Goal: Information Seeking & Learning: Learn about a topic

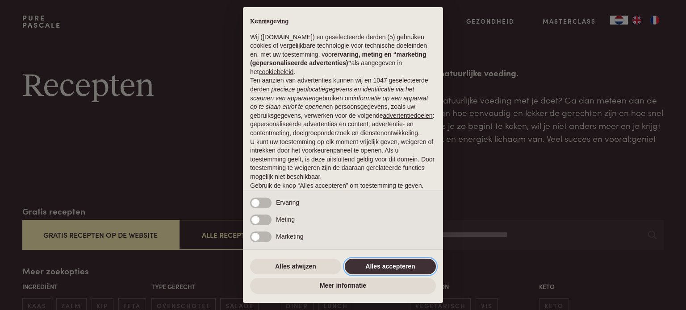
click at [393, 270] on button "Alles accepteren" at bounding box center [390, 267] width 91 height 16
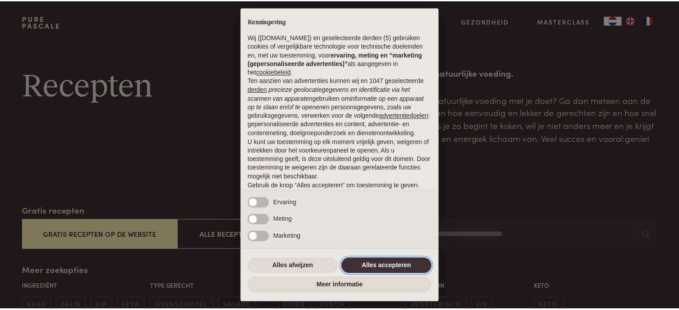
scroll to position [48, 0]
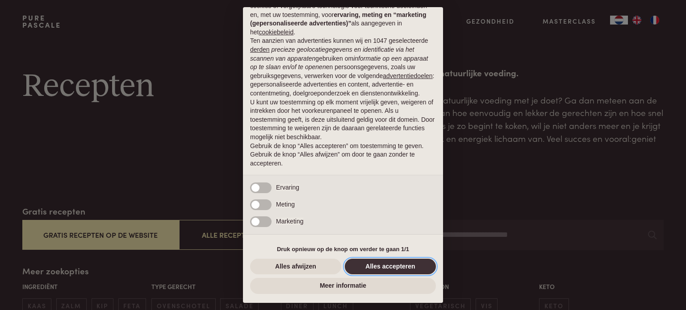
click at [375, 269] on button "Alles accepteren" at bounding box center [390, 267] width 91 height 16
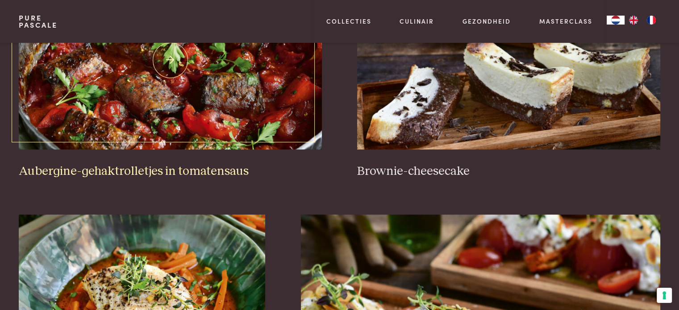
scroll to position [357, 0]
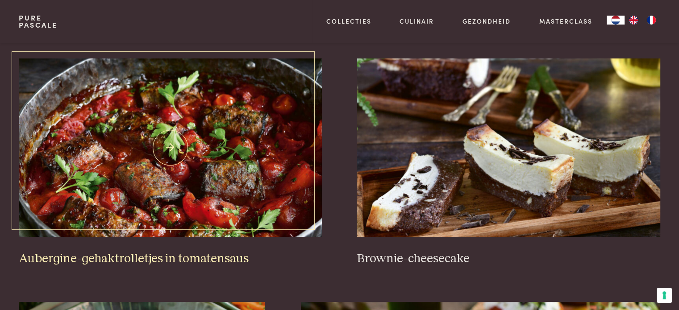
click at [184, 155] on img at bounding box center [170, 147] width 303 height 179
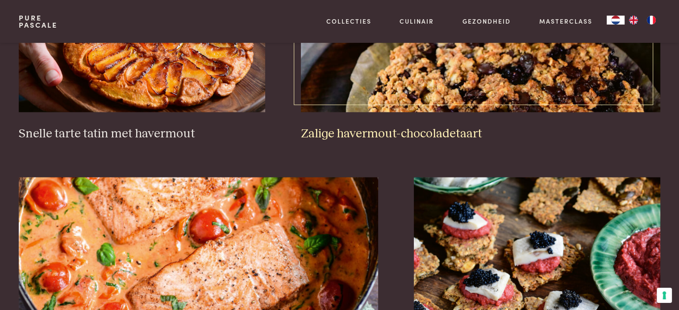
scroll to position [1474, 0]
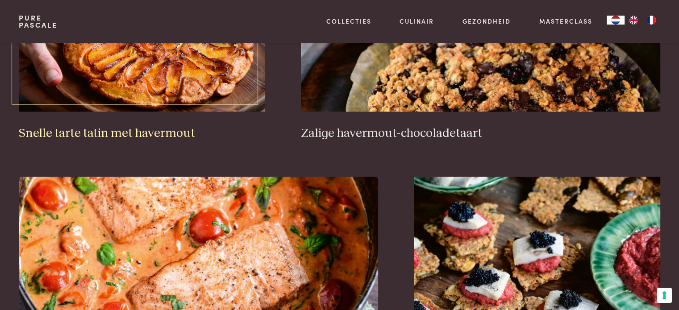
click at [142, 75] on img at bounding box center [142, 22] width 246 height 179
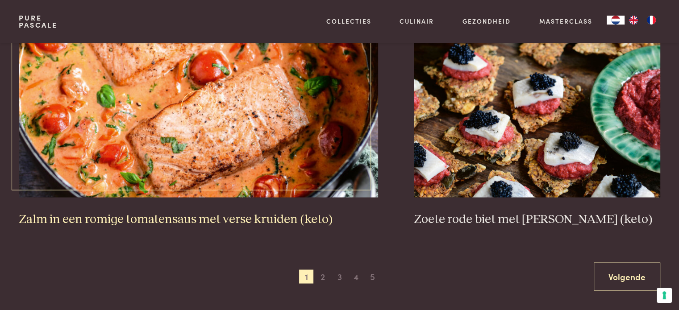
scroll to position [1652, 0]
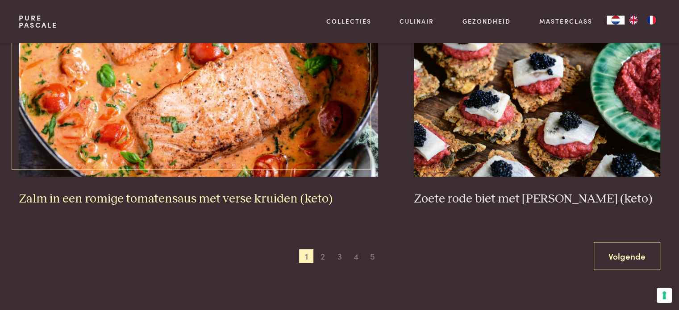
click at [186, 142] on img at bounding box center [198, 87] width 359 height 179
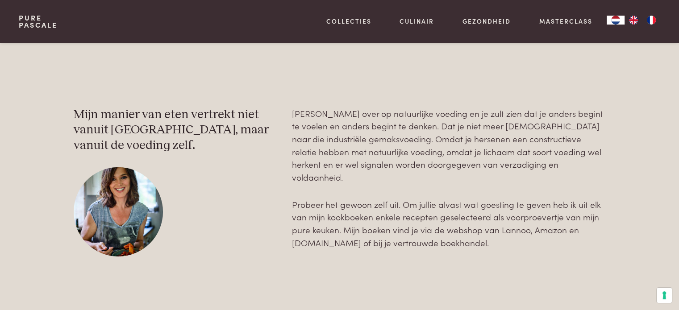
scroll to position [2813, 0]
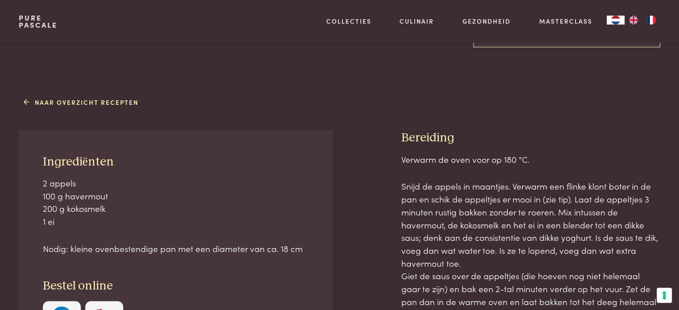
scroll to position [313, 0]
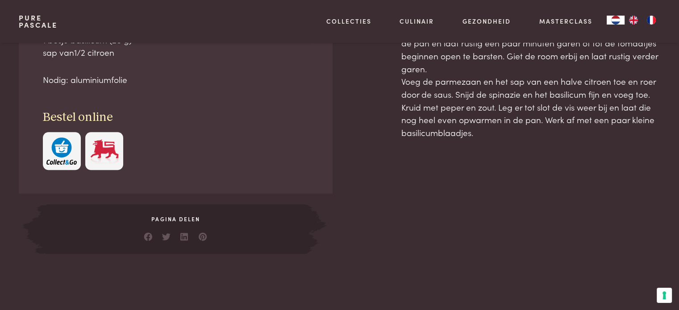
scroll to position [447, 0]
